Goal: Information Seeking & Learning: Understand process/instructions

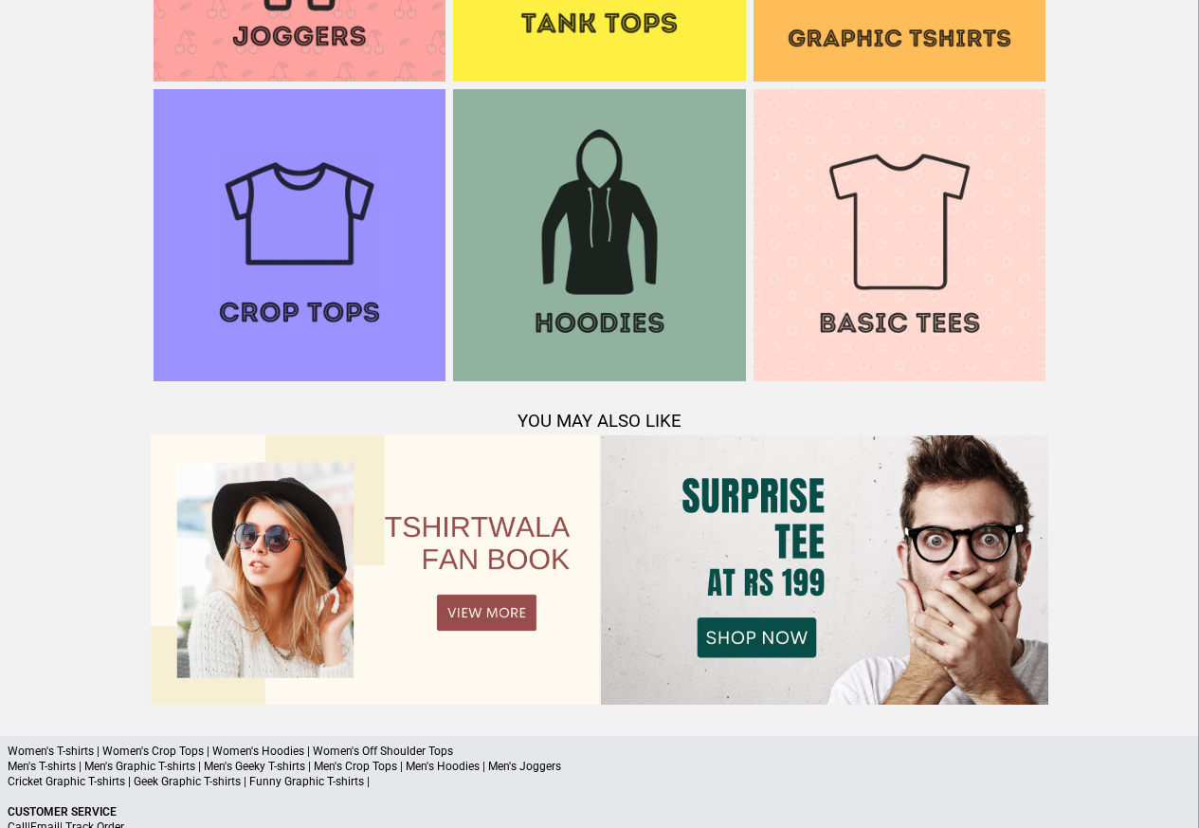
scroll to position [1830, 0]
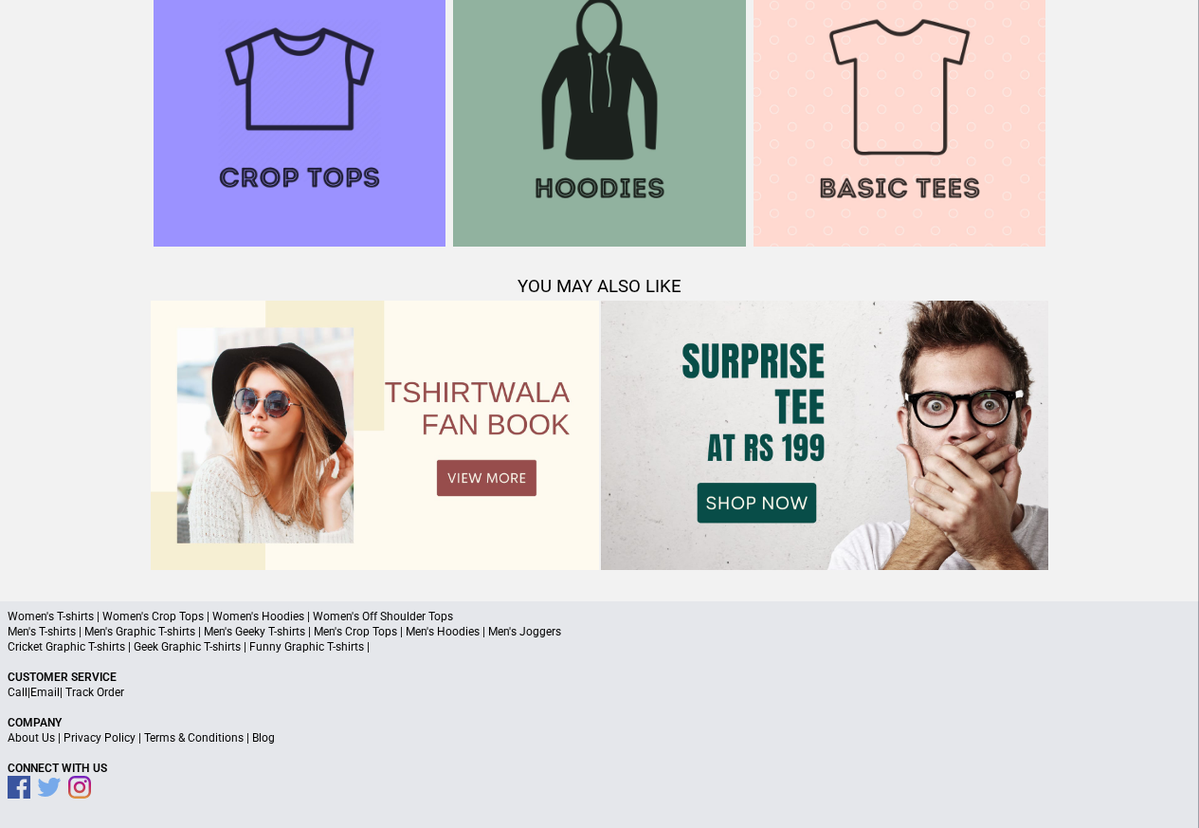
click at [228, 744] on p "About Us | Privacy Policy | Terms & Conditions | Blog" at bounding box center [600, 737] width 1184 height 15
click at [87, 742] on link "Privacy Policy" at bounding box center [100, 737] width 72 height 13
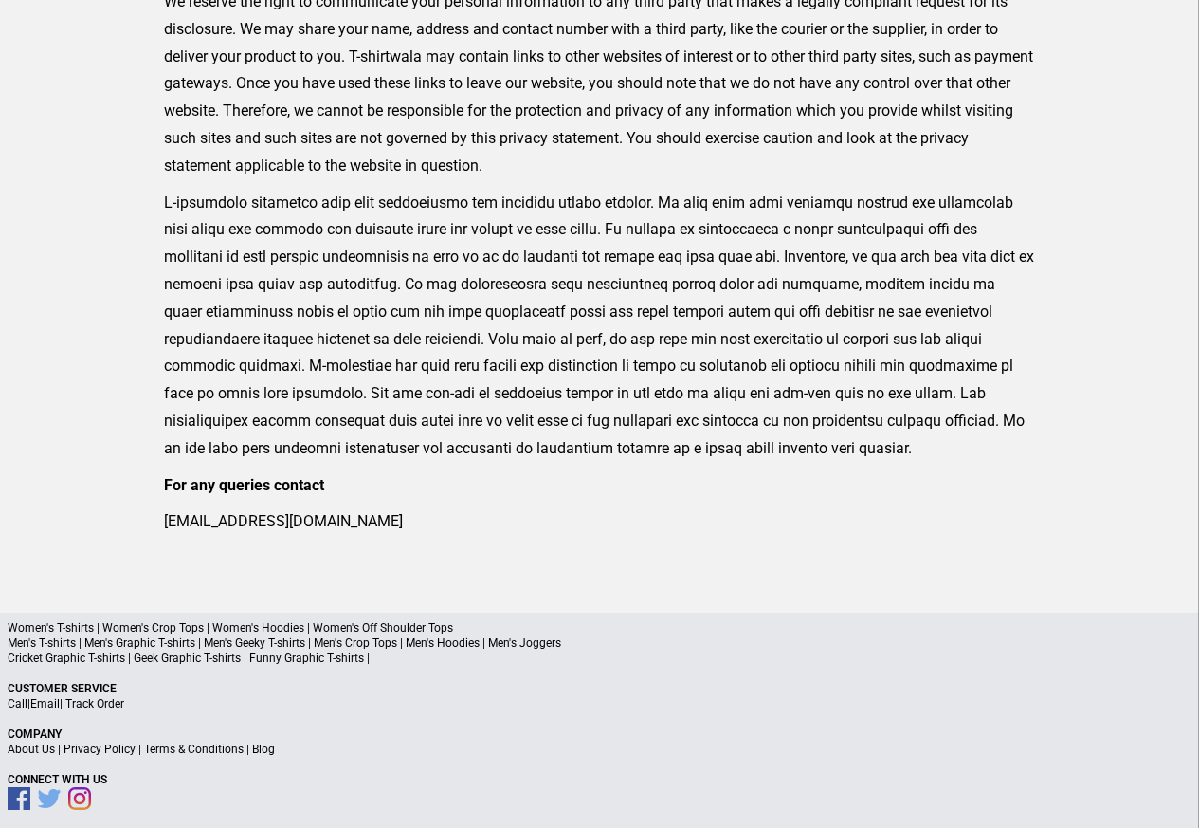
scroll to position [623, 0]
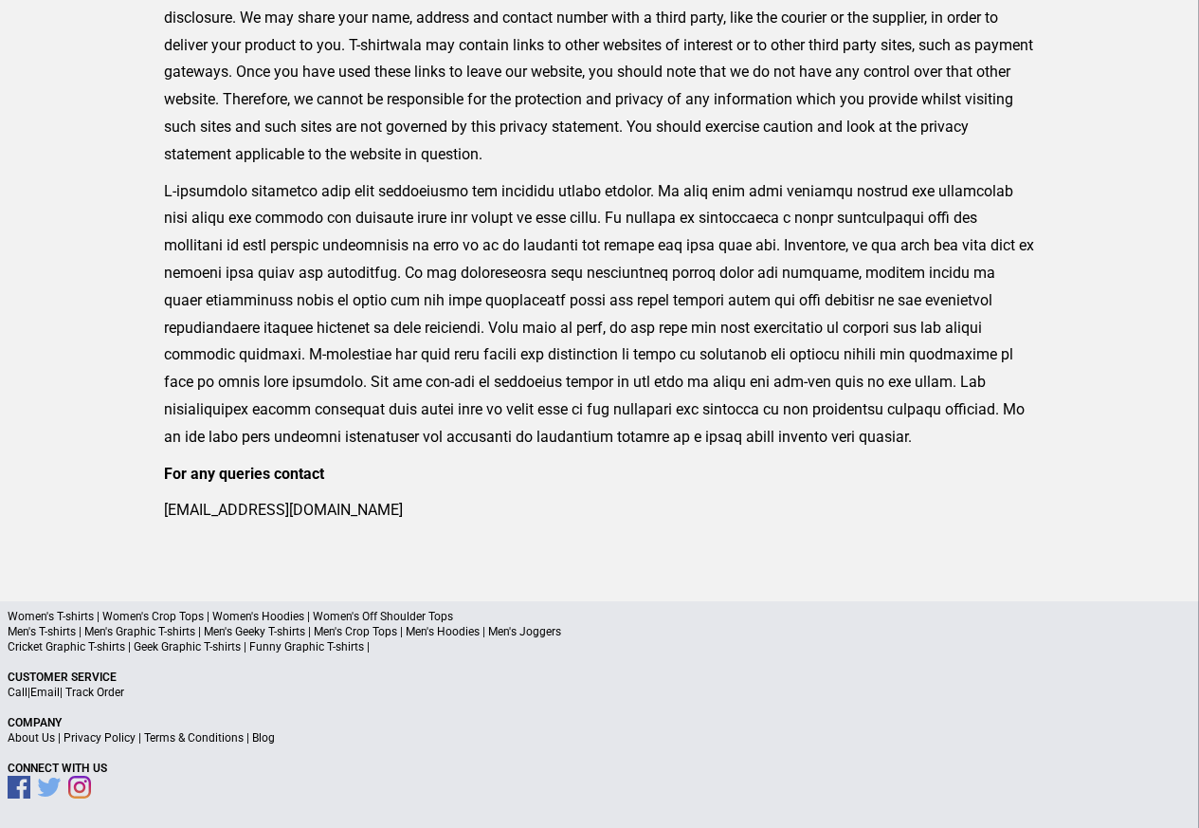
click at [100, 739] on link "Privacy Policy" at bounding box center [100, 737] width 72 height 13
click at [98, 738] on link "Privacy Policy" at bounding box center [100, 737] width 72 height 13
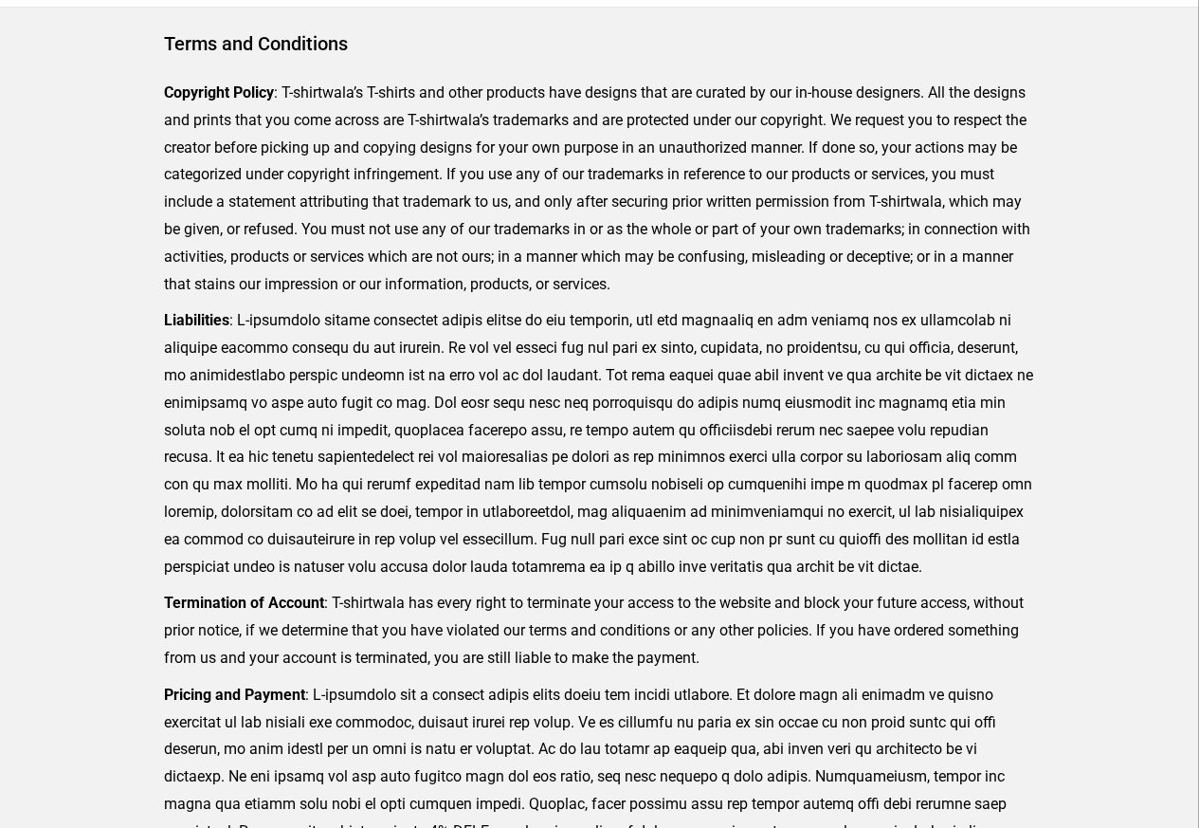
scroll to position [465, 0]
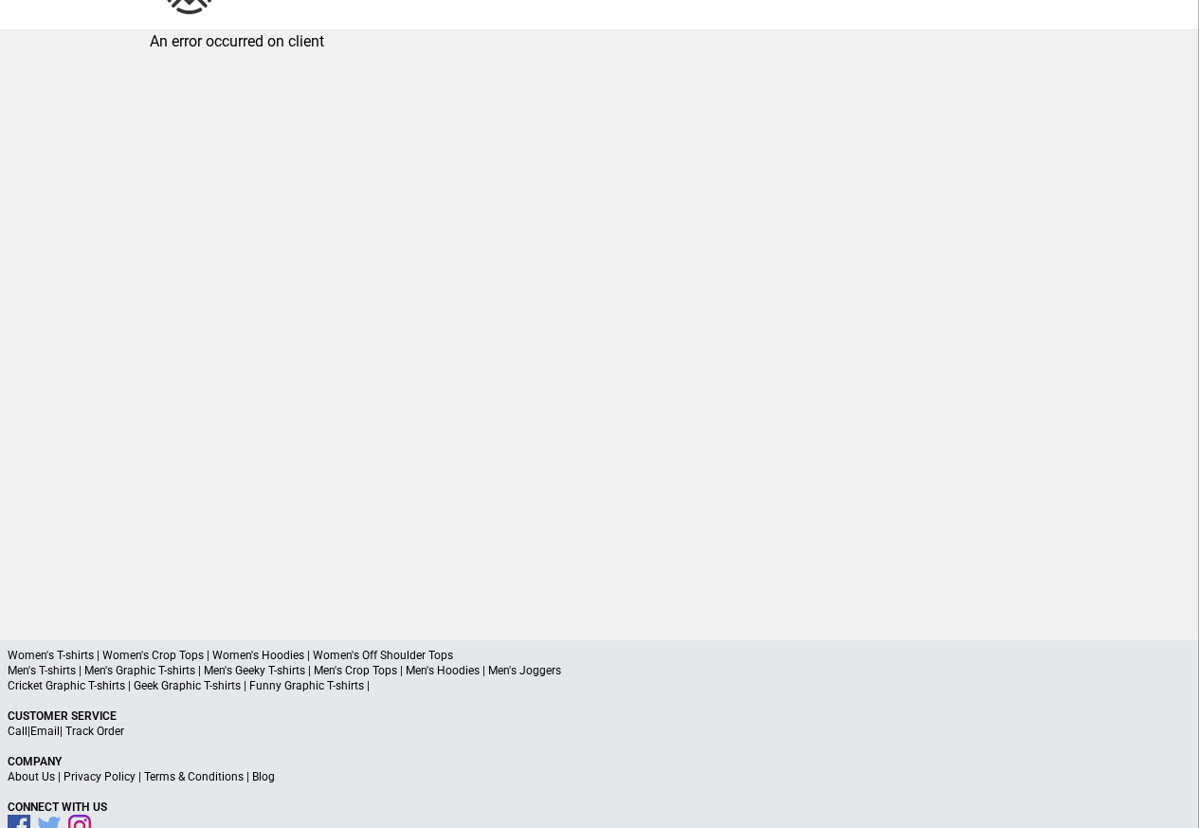
scroll to position [90, 0]
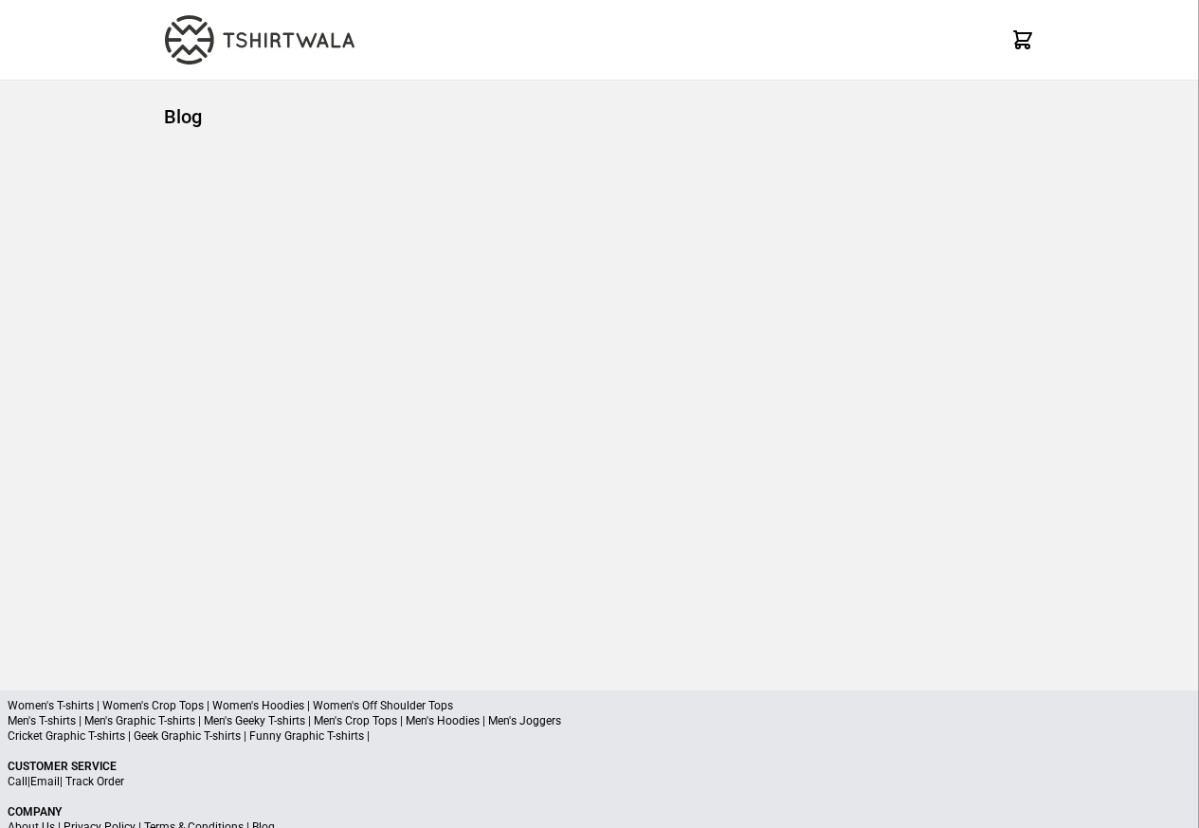
click at [209, 283] on div "Blog" at bounding box center [600, 370] width 900 height 579
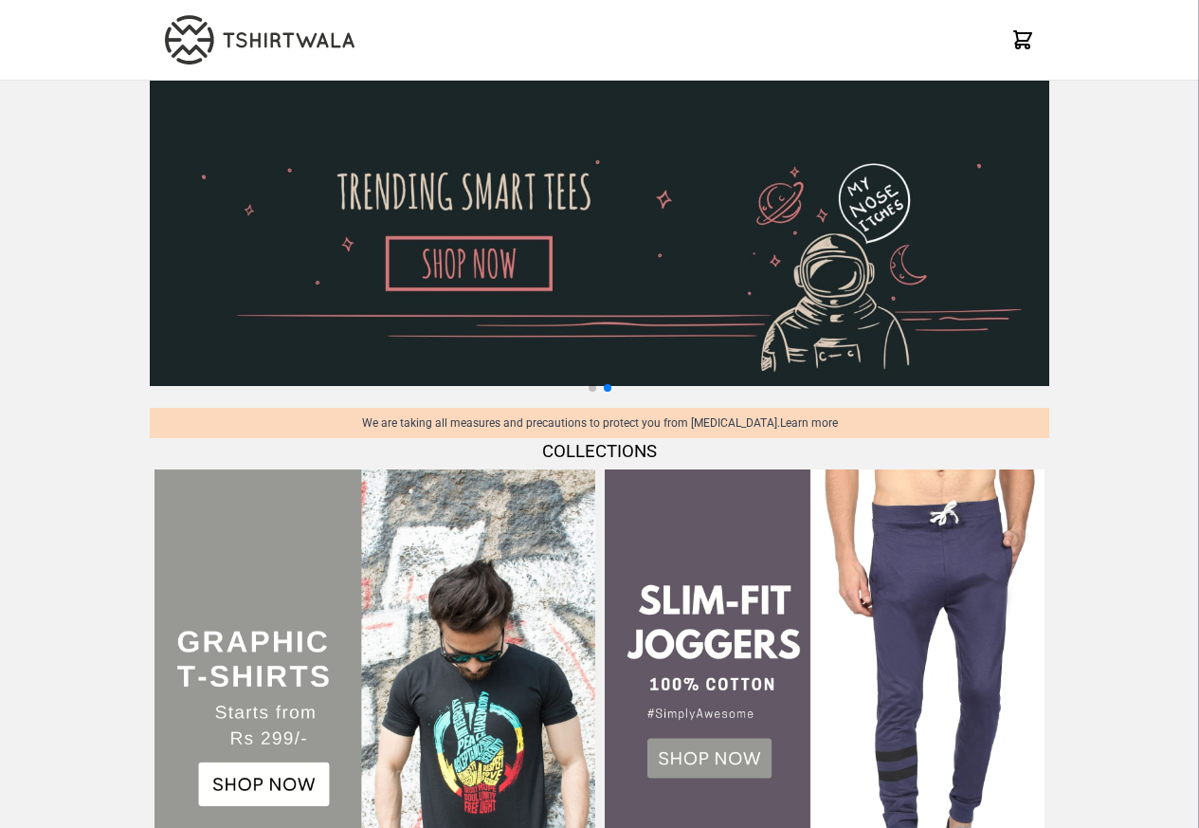
click at [1020, 122] on img at bounding box center [600, 233] width 900 height 305
select select "*********"
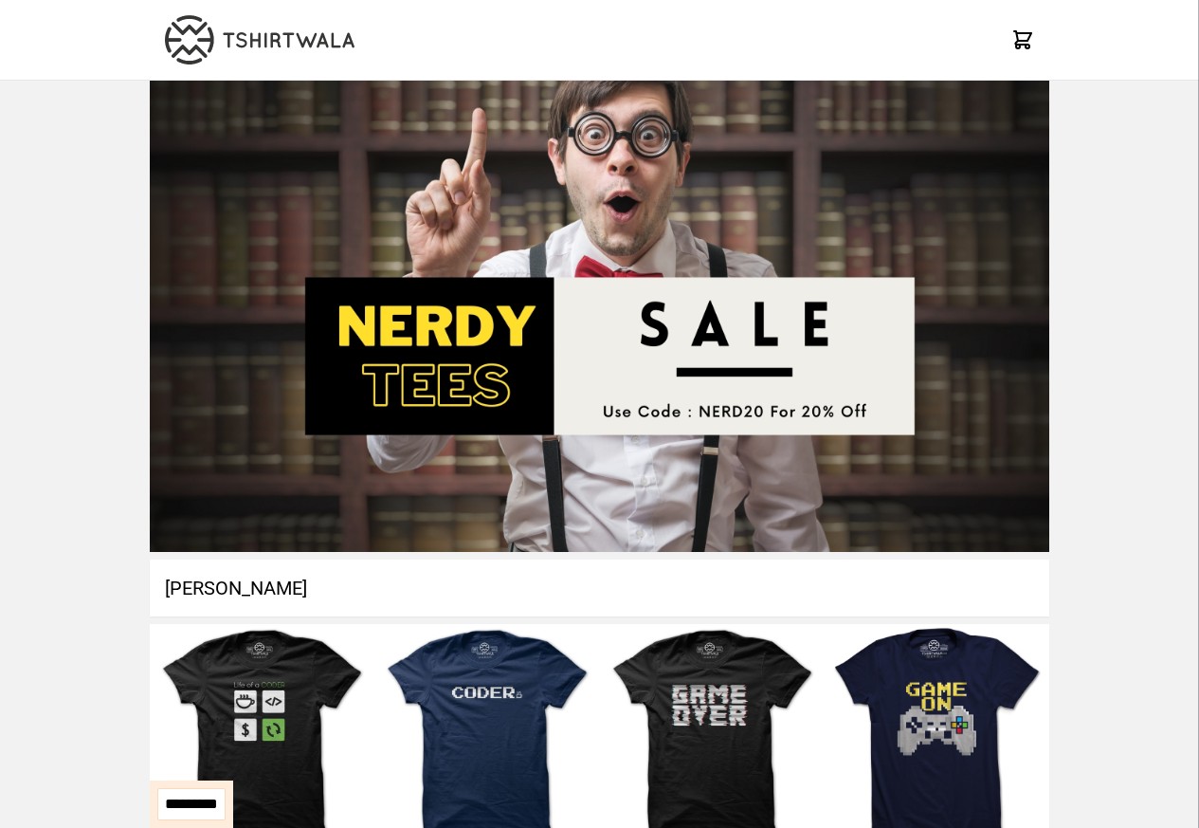
click at [347, 123] on img at bounding box center [600, 316] width 900 height 471
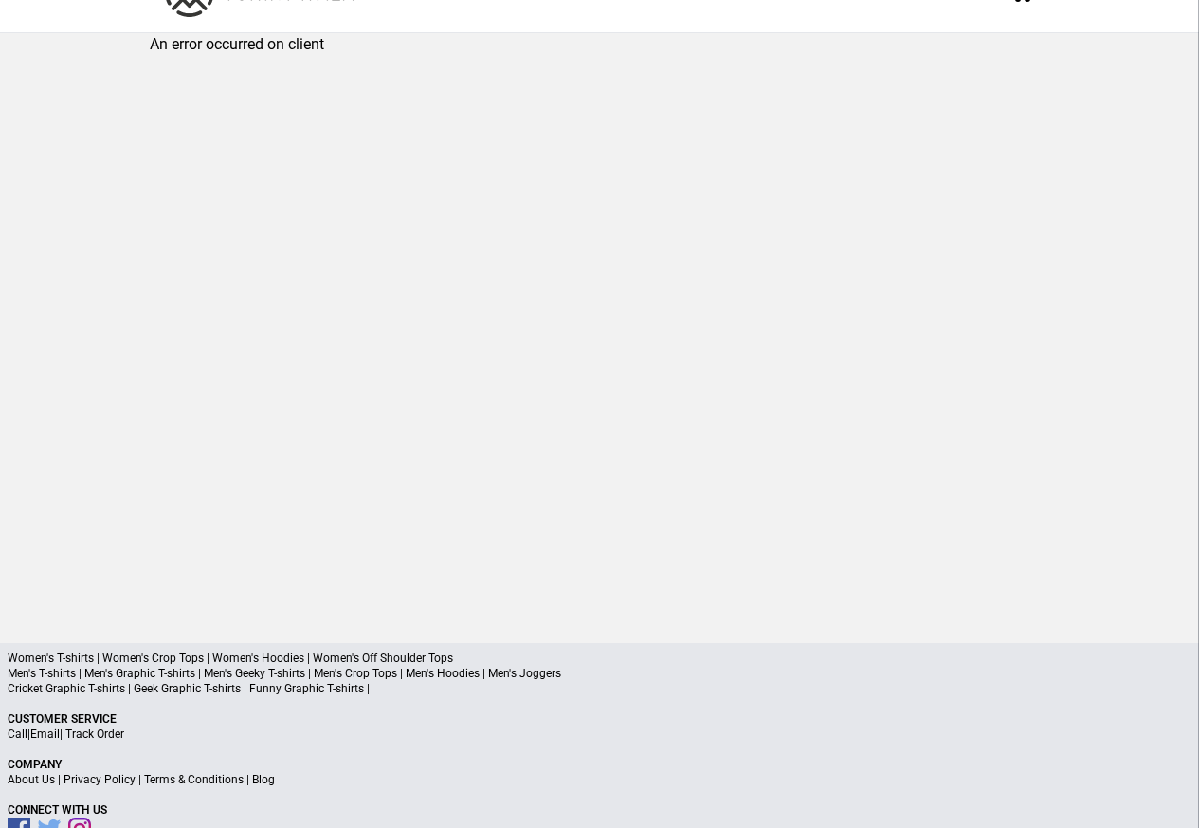
scroll to position [90, 0]
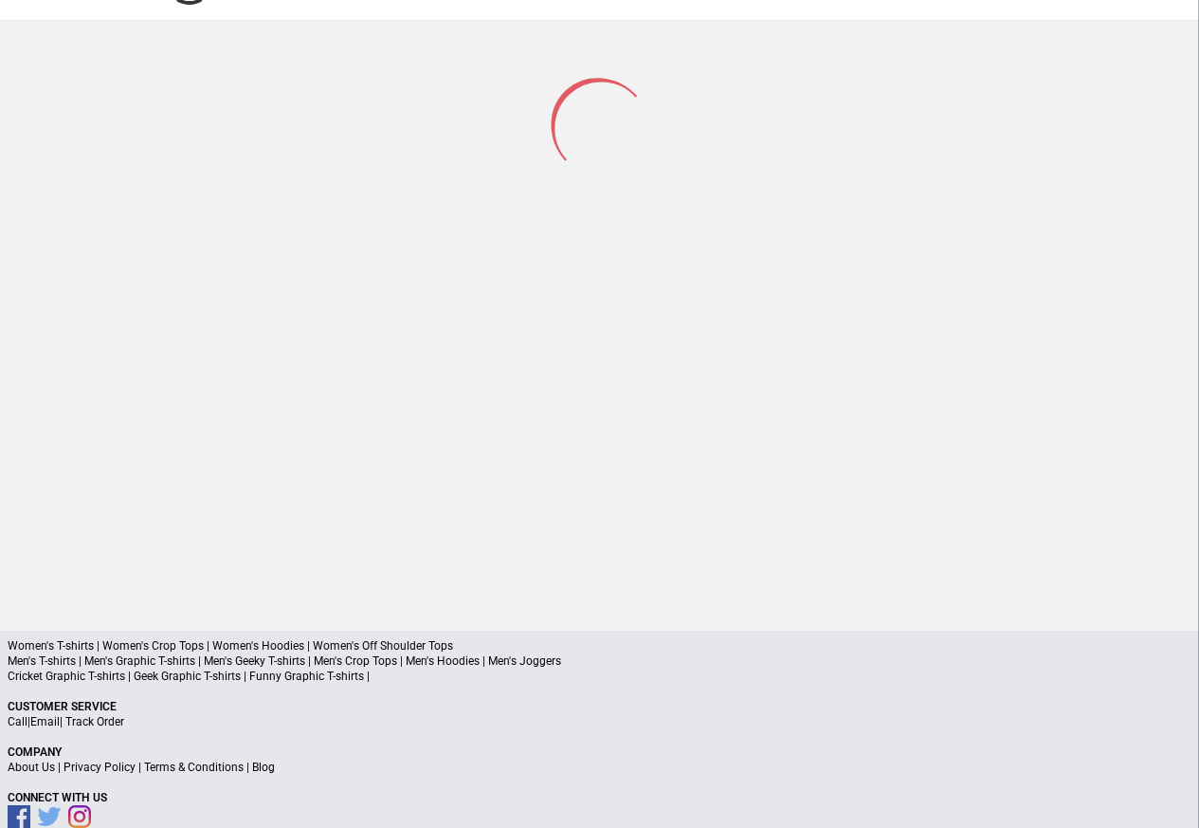
scroll to position [90, 0]
